Goal: Task Accomplishment & Management: Manage account settings

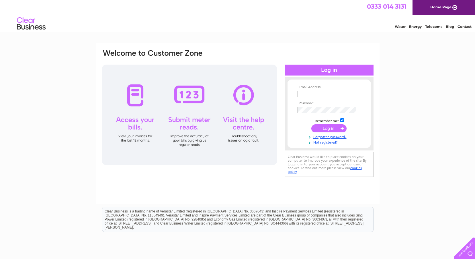
type input "wharfedalemotors@aol.com"
click at [324, 128] on input "submit" at bounding box center [328, 128] width 35 height 8
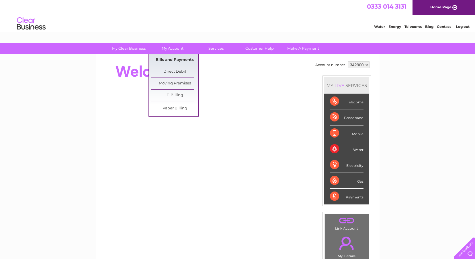
click at [175, 58] on link "Bills and Payments" at bounding box center [174, 59] width 47 height 11
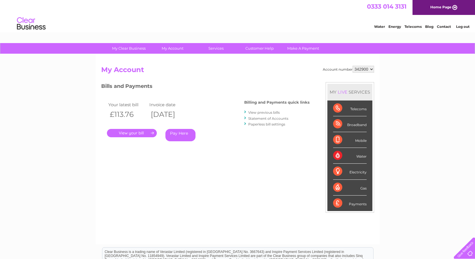
click at [128, 135] on link "." at bounding box center [132, 133] width 50 height 8
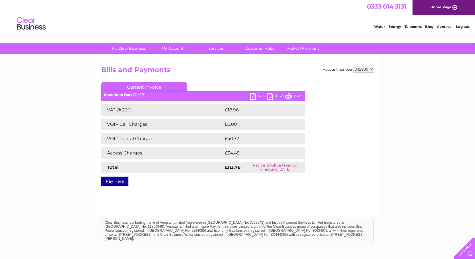
click at [261, 96] on link "PDF" at bounding box center [258, 97] width 17 height 8
